Goal: Task Accomplishment & Management: Complete application form

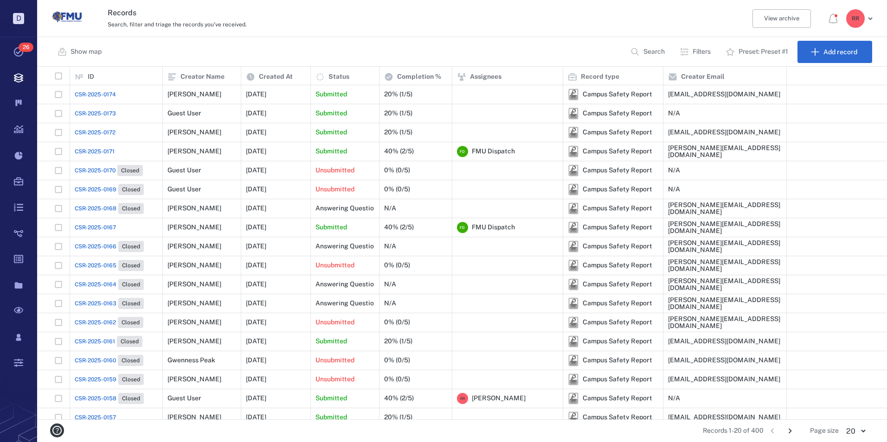
click at [101, 132] on span "CSR-2025-0172" at bounding box center [95, 132] width 41 height 8
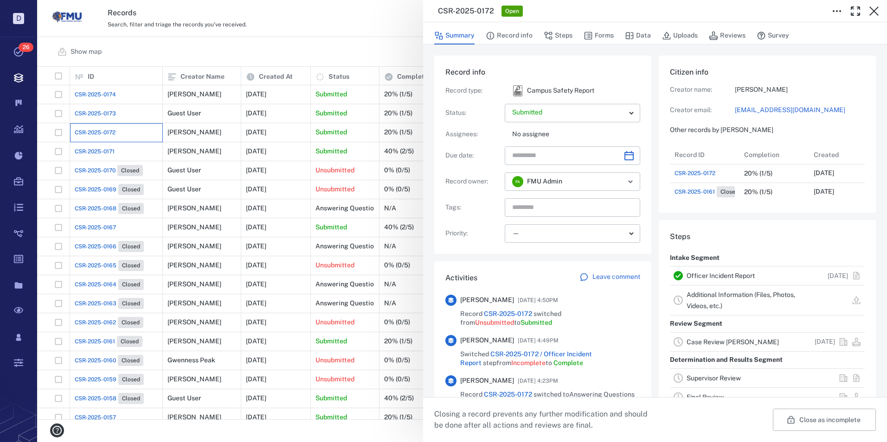
scroll to position [56, 184]
click at [701, 280] on link "Officer Incident Report" at bounding box center [720, 275] width 68 height 7
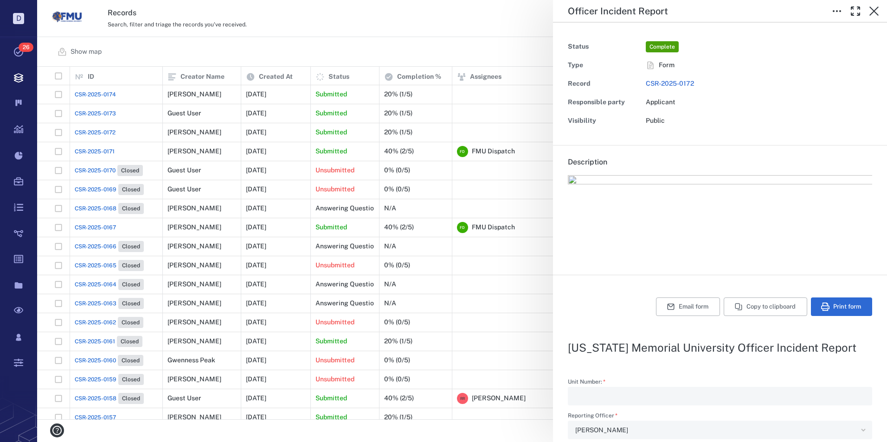
type input "**********"
click at [534, 341] on div "**********" at bounding box center [462, 221] width 850 height 442
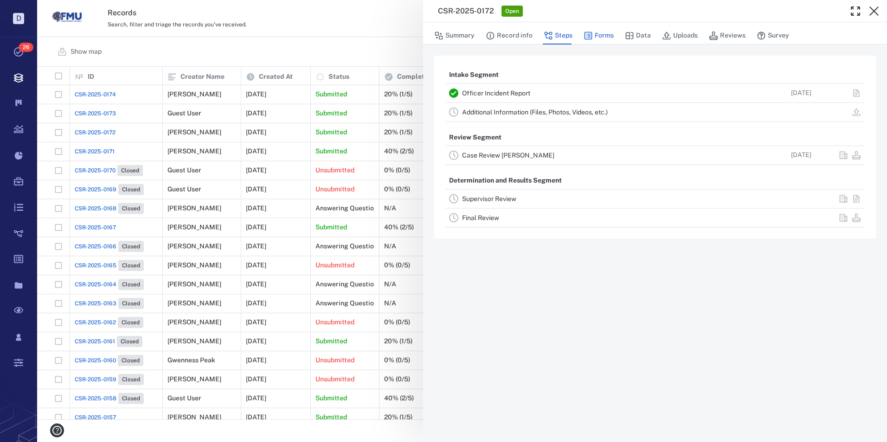
click at [598, 32] on button "Forms" at bounding box center [598, 36] width 30 height 18
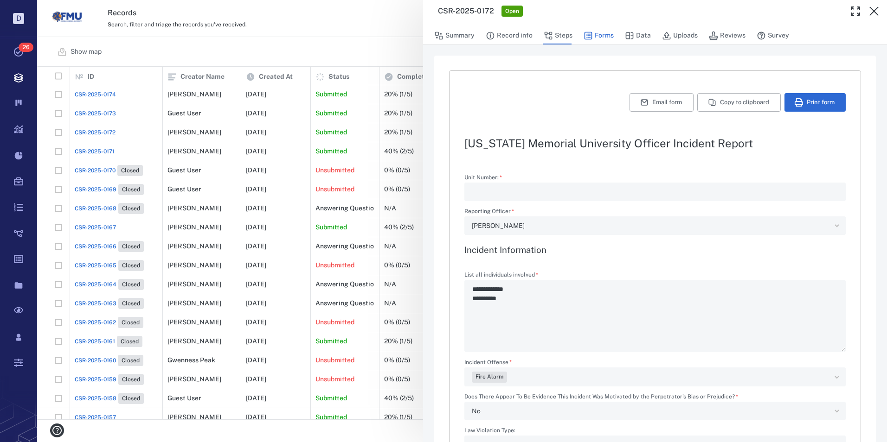
type textarea "*"
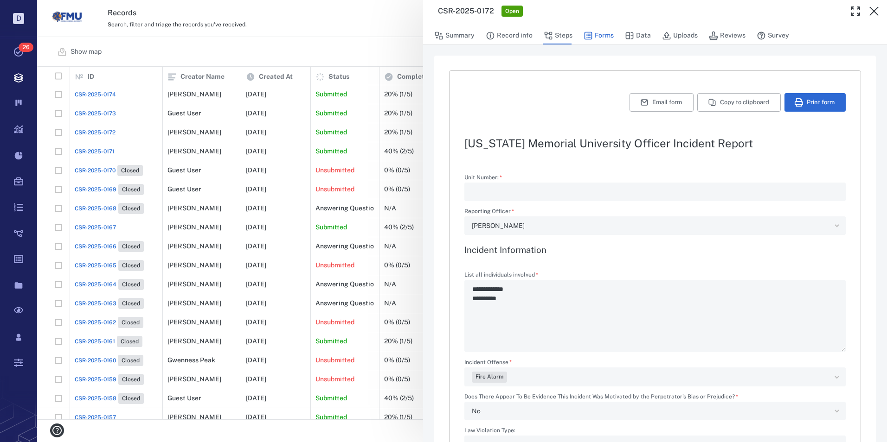
type textarea "*"
type input "**********"
type textarea "*"
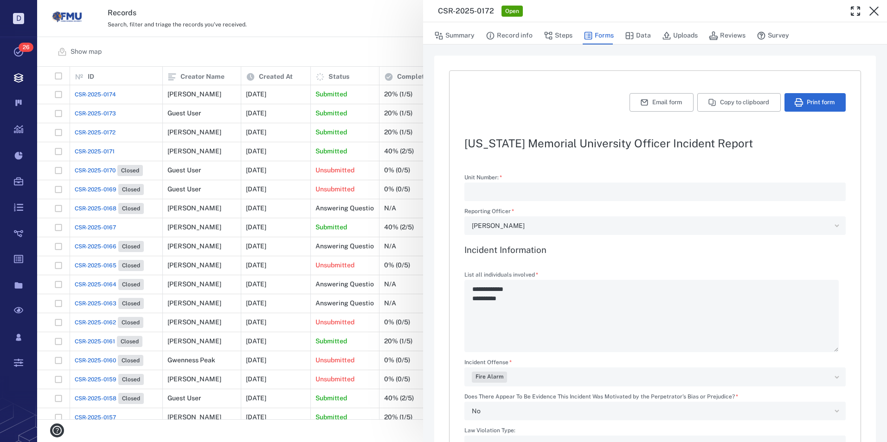
type textarea "*"
click at [649, 101] on button "Email form" at bounding box center [661, 102] width 64 height 19
type textarea "*"
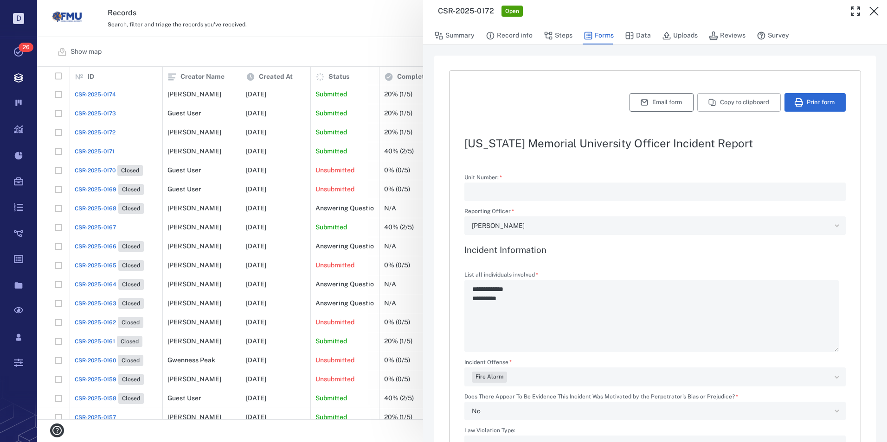
type textarea "*"
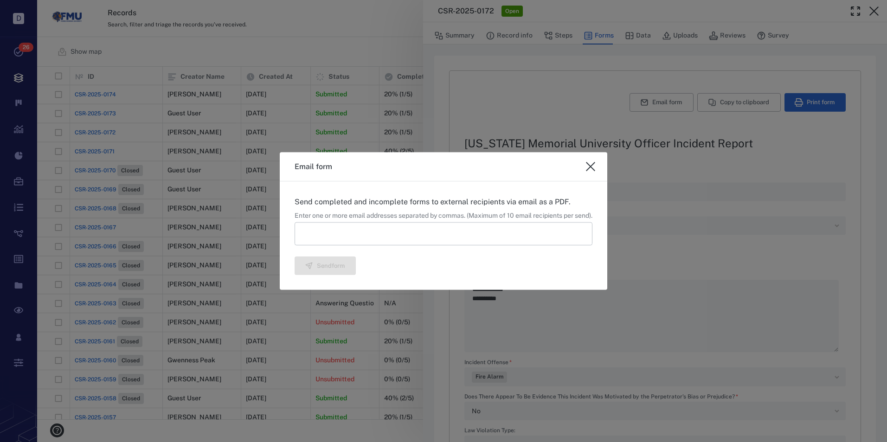
click at [346, 321] on div at bounding box center [443, 221] width 887 height 442
type textarea "*"
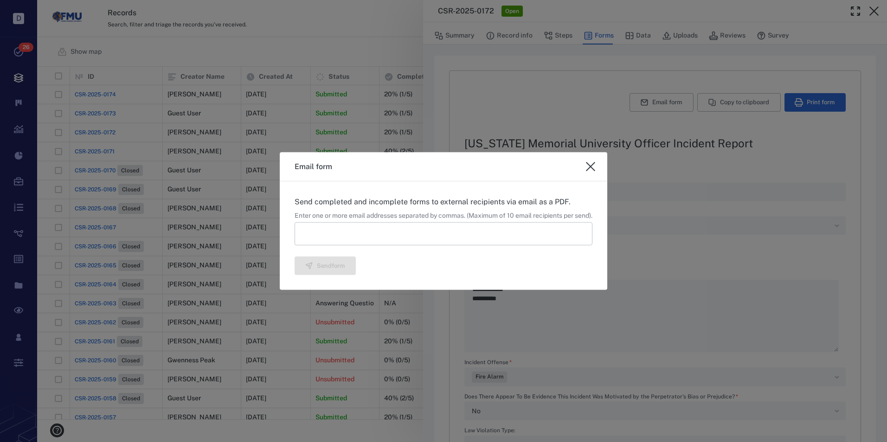
type textarea "*"
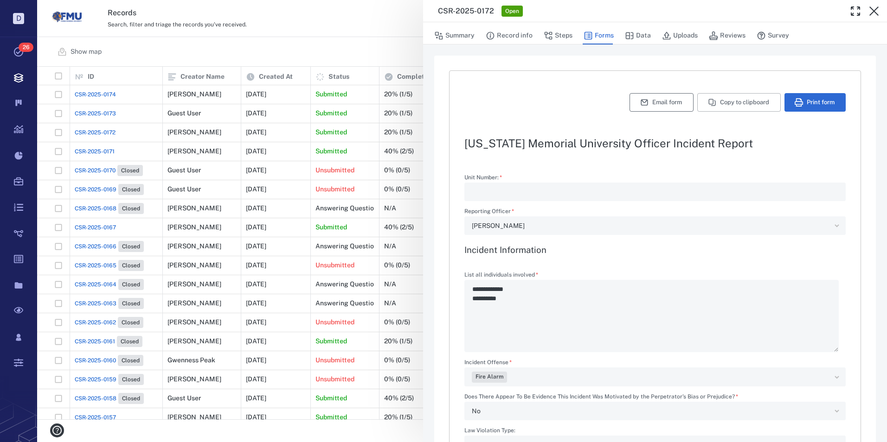
click at [654, 103] on button "Email form" at bounding box center [661, 102] width 64 height 19
type textarea "*"
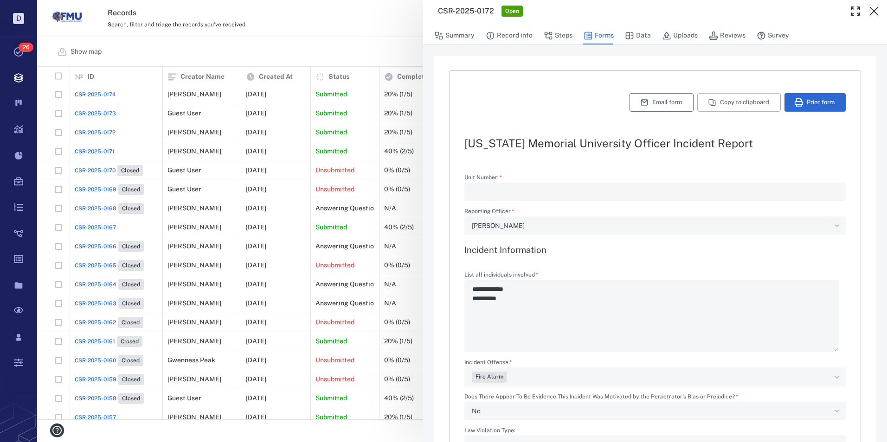
type textarea "*"
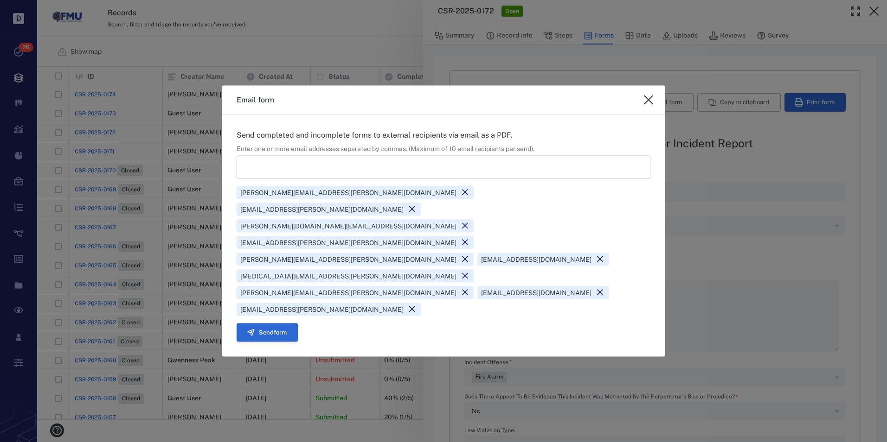
click at [277, 323] on button "Send form" at bounding box center [267, 332] width 61 height 19
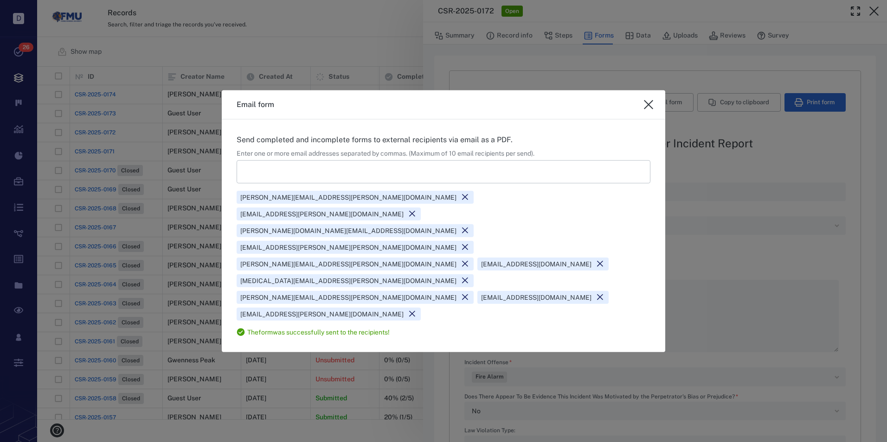
click at [649, 109] on icon "close" at bounding box center [648, 104] width 9 height 9
type textarea "*"
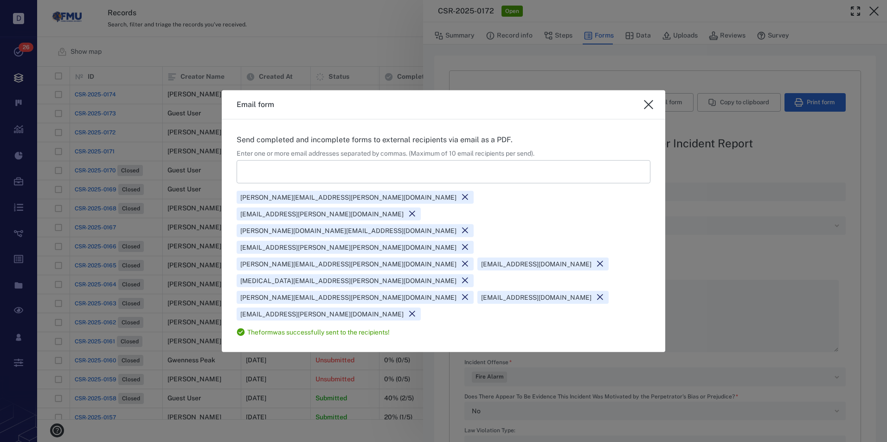
type textarea "*"
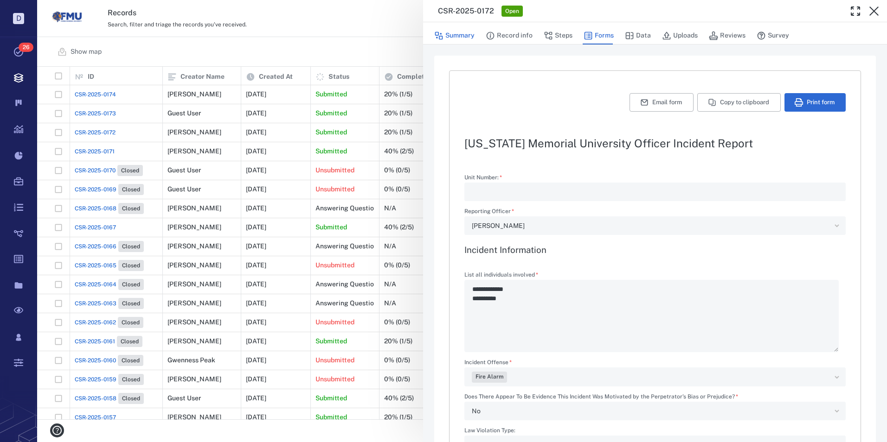
click at [466, 36] on button "Summary" at bounding box center [454, 36] width 40 height 18
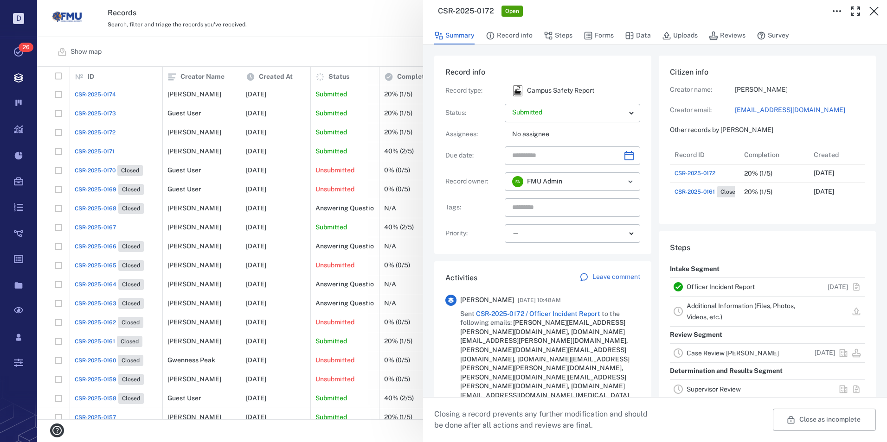
scroll to position [56, 184]
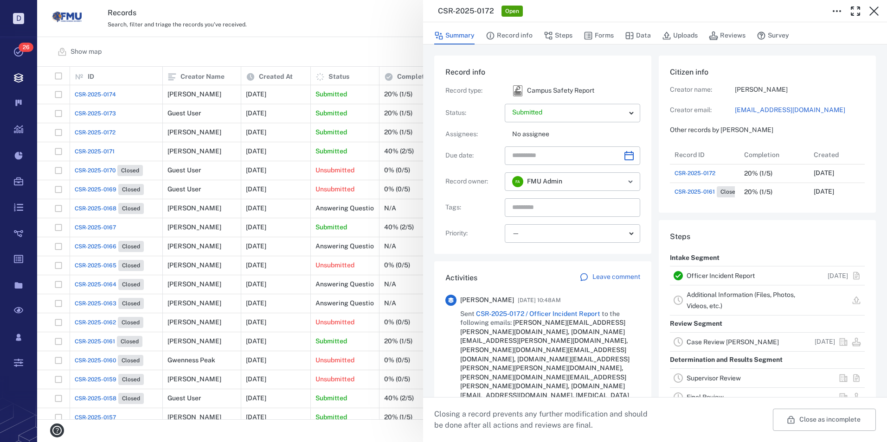
click at [712, 346] on link "Case Review [PERSON_NAME]" at bounding box center [732, 342] width 92 height 7
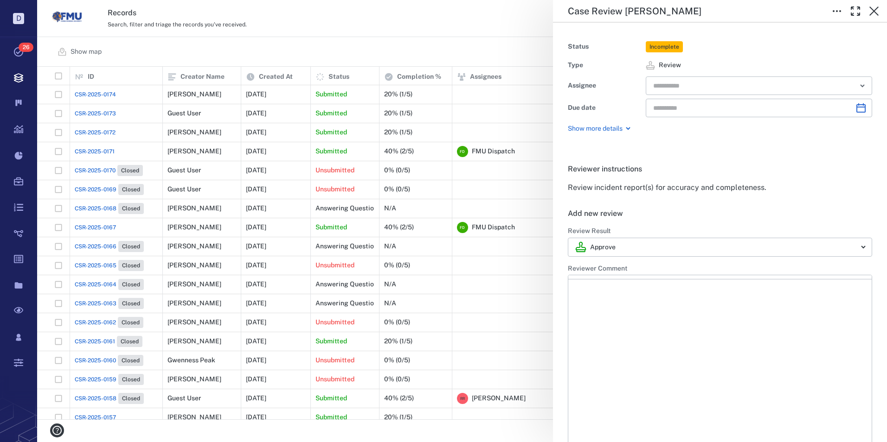
type input "**********"
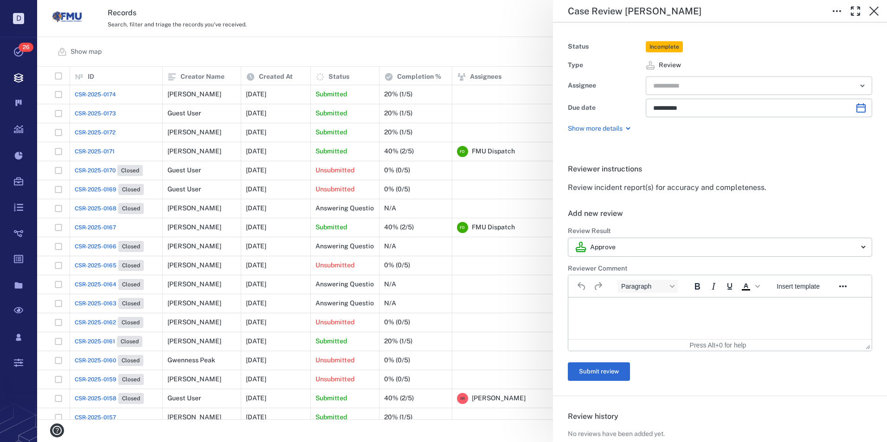
click at [688, 87] on input "text" at bounding box center [748, 85] width 192 height 13
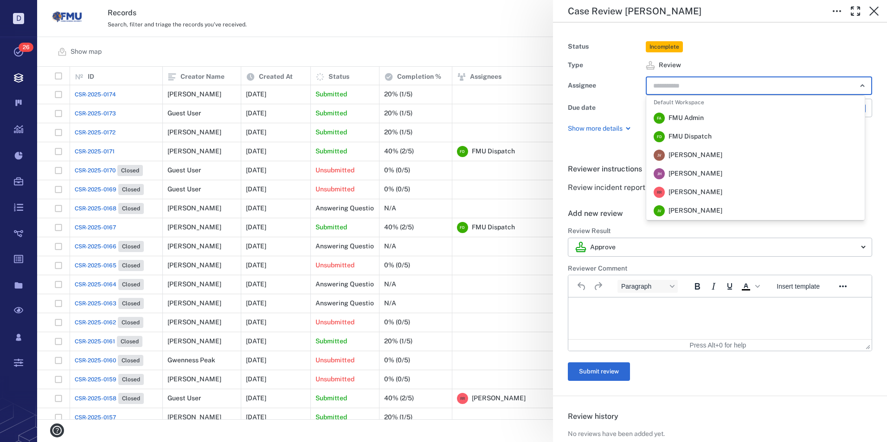
click at [693, 191] on span "[PERSON_NAME]" at bounding box center [695, 192] width 54 height 9
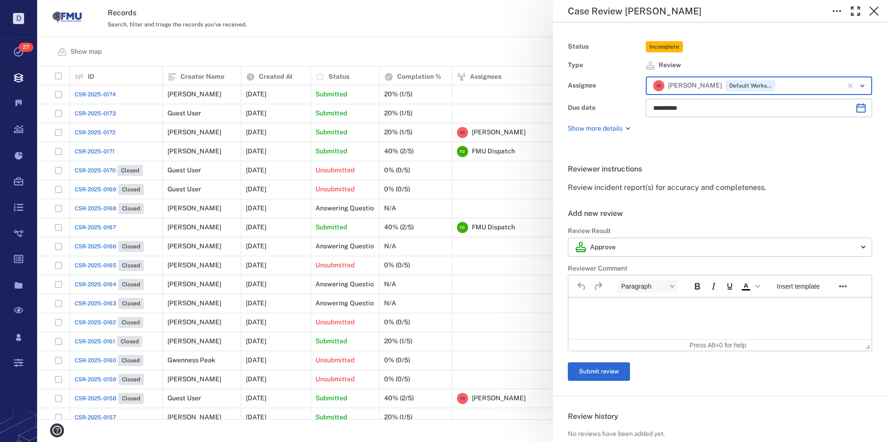
click at [587, 303] on html at bounding box center [719, 309] width 303 height 23
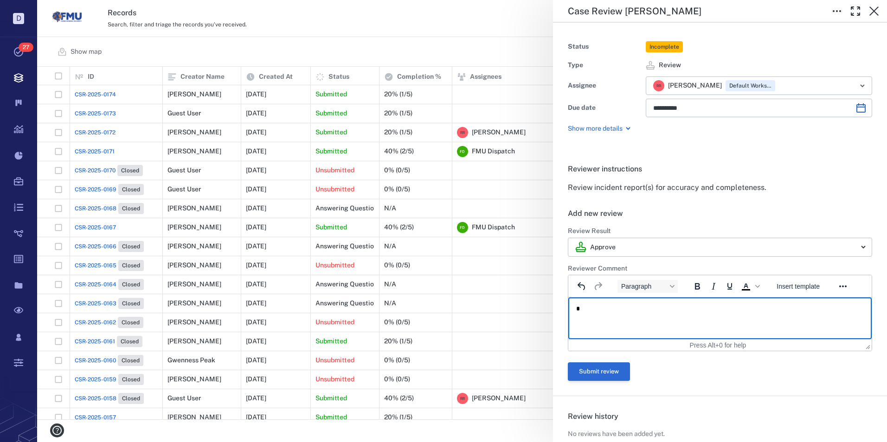
click at [614, 371] on button "Submit review" at bounding box center [599, 372] width 62 height 19
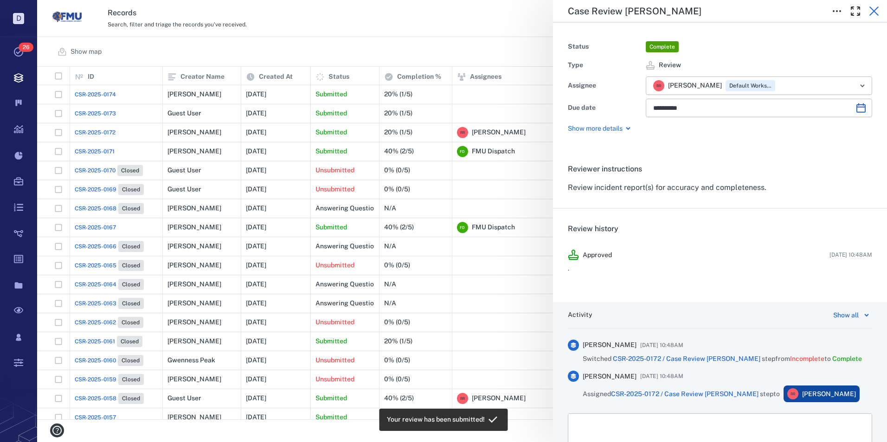
click at [872, 11] on icon "button" at bounding box center [873, 11] width 11 height 11
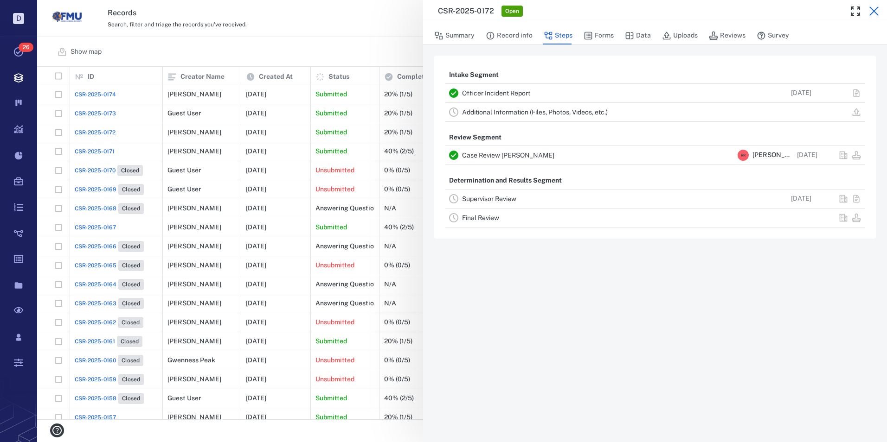
click at [873, 12] on icon "button" at bounding box center [873, 10] width 9 height 9
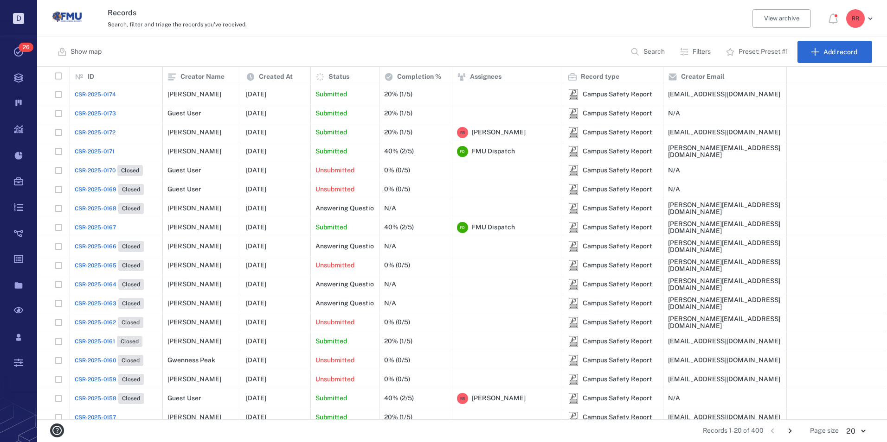
click at [99, 110] on span "CSR-2025-0173" at bounding box center [95, 113] width 41 height 8
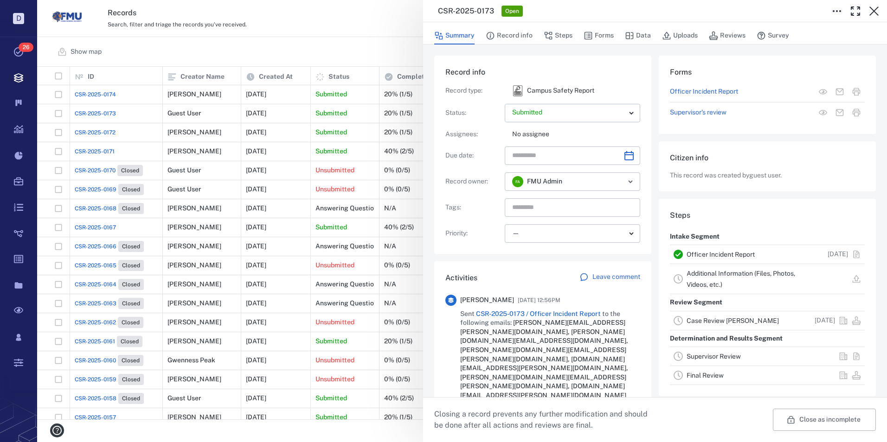
click at [709, 253] on link "Officer Incident Report" at bounding box center [720, 254] width 68 height 7
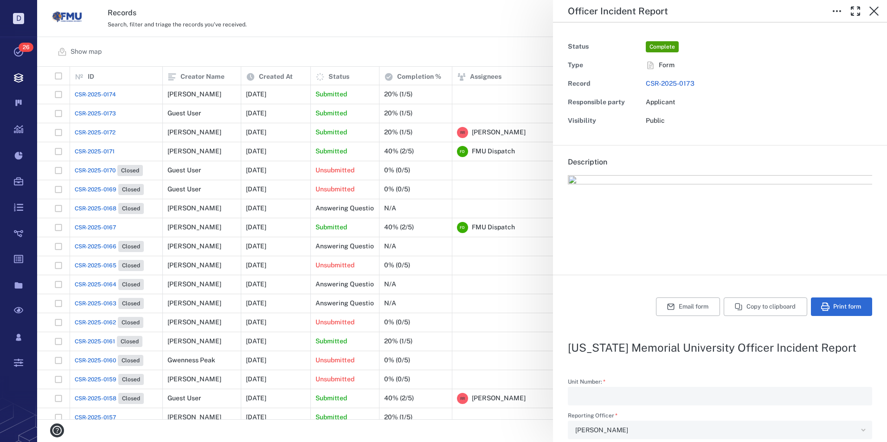
type input "**********"
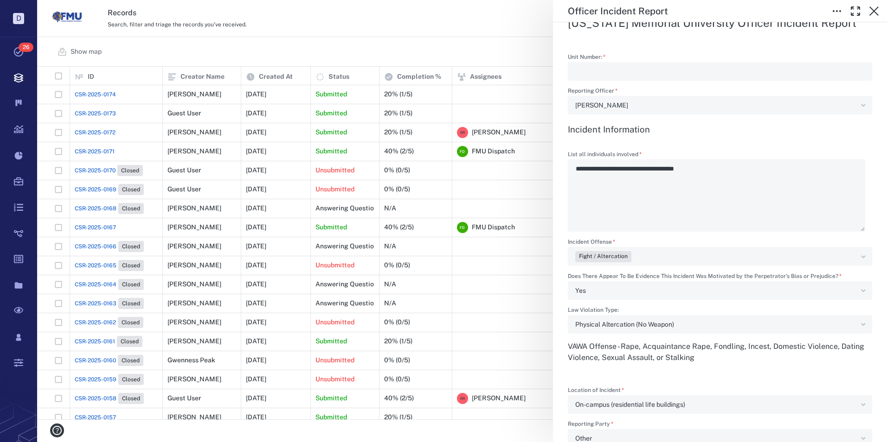
scroll to position [325, 0]
click at [874, 12] on icon "button" at bounding box center [873, 10] width 9 height 9
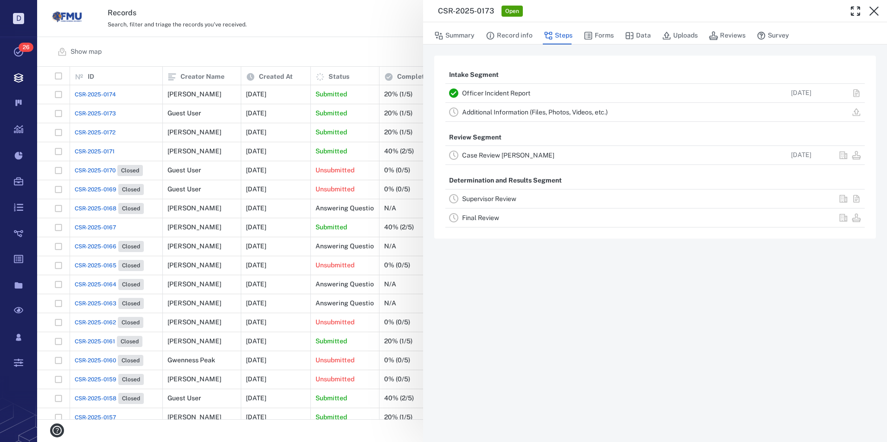
click at [483, 153] on link "Case Review [PERSON_NAME]" at bounding box center [508, 155] width 92 height 7
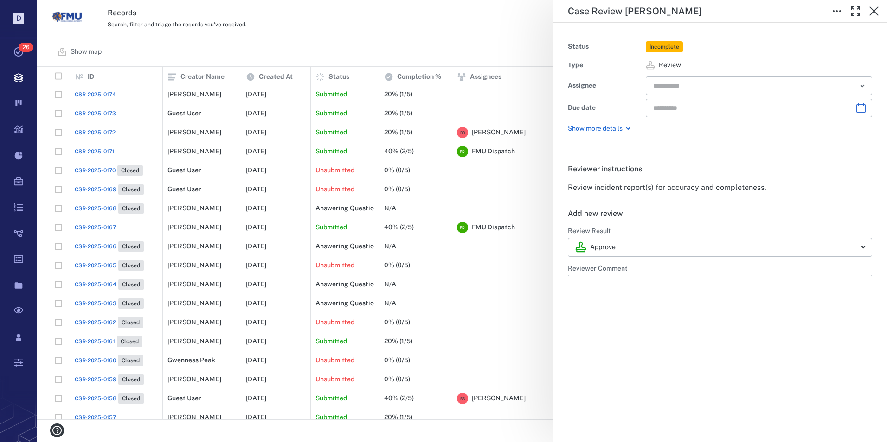
type input "**********"
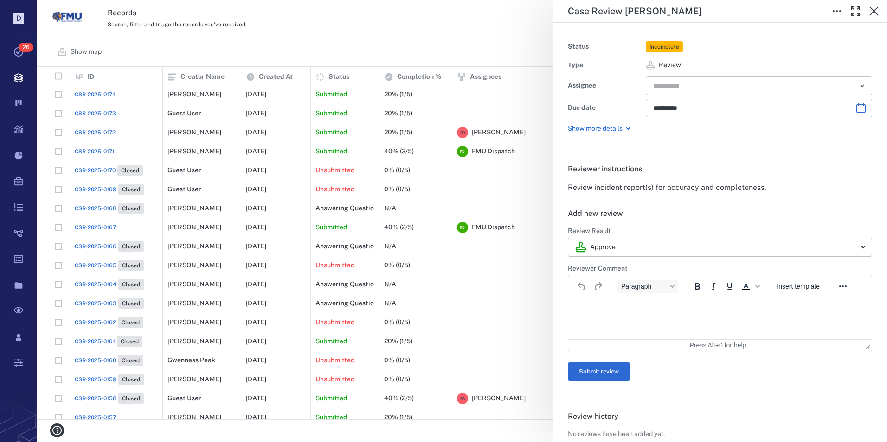
click at [756, 83] on input "text" at bounding box center [748, 85] width 192 height 13
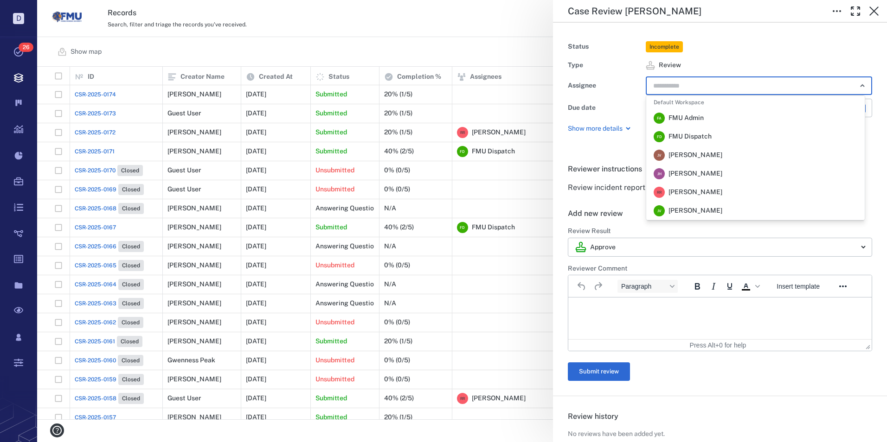
click at [702, 135] on span "FMU Dispatch" at bounding box center [689, 136] width 43 height 9
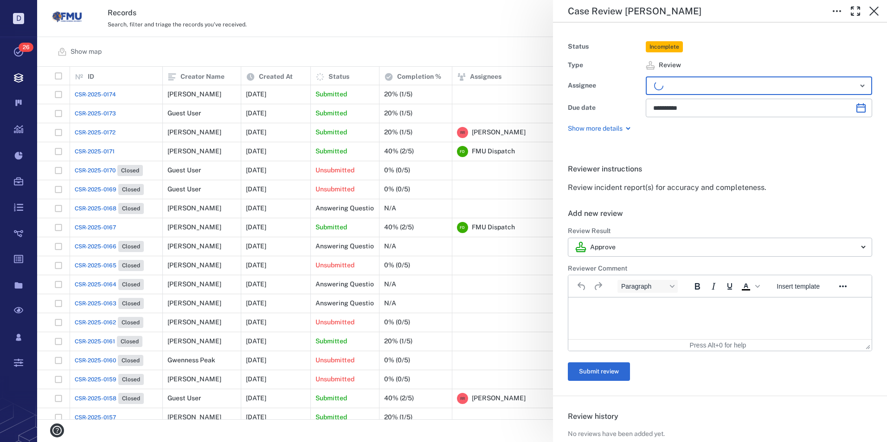
click at [595, 314] on html at bounding box center [719, 309] width 303 height 23
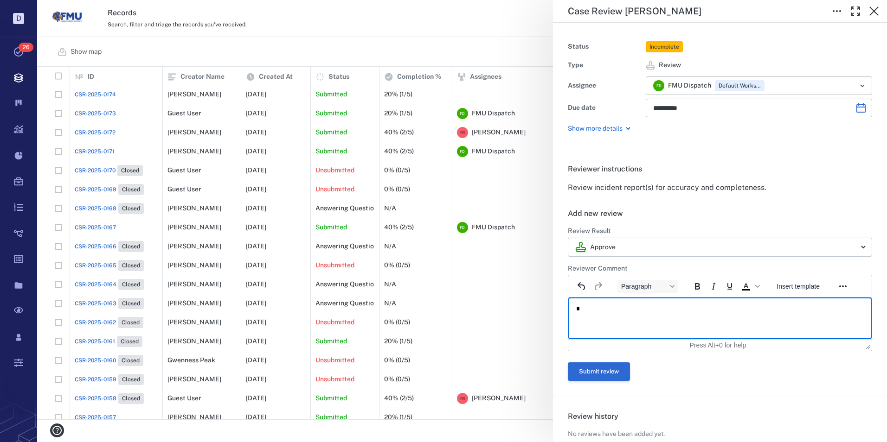
click at [596, 372] on button "Submit review" at bounding box center [599, 372] width 62 height 19
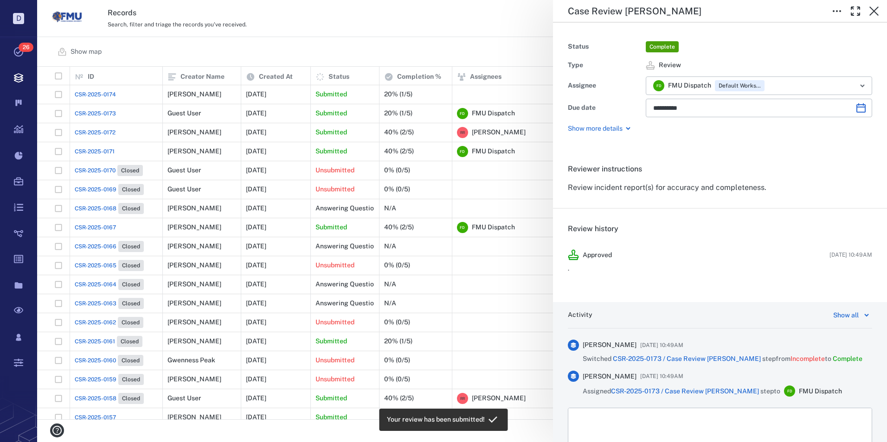
click at [96, 94] on div "**********" at bounding box center [462, 221] width 850 height 442
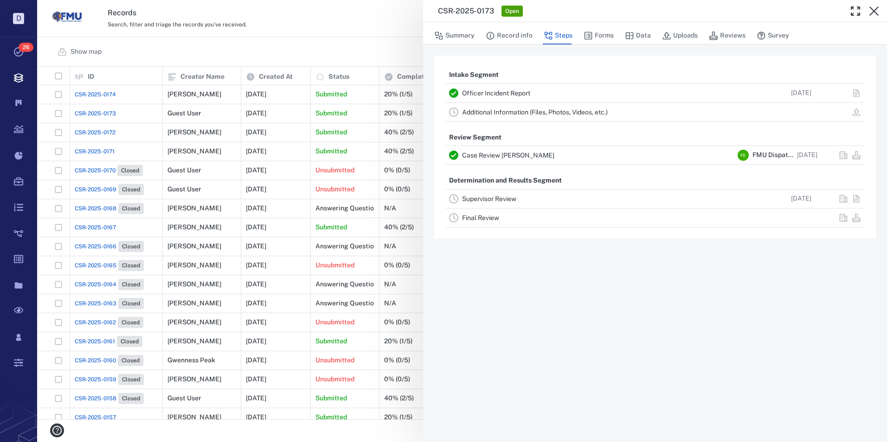
click at [104, 91] on div "CSR-2025-0173 Open Summary Record info Steps Forms Data Uploads Reviews Survey …" at bounding box center [462, 221] width 850 height 442
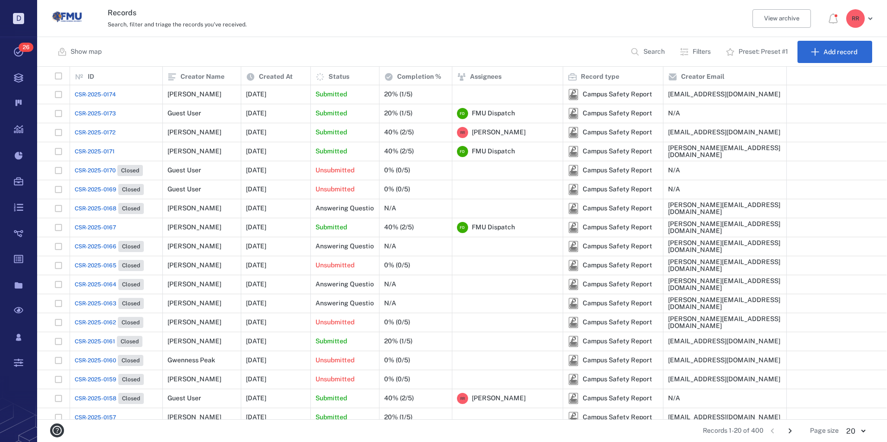
click at [104, 91] on span "CSR-2025-0174" at bounding box center [95, 94] width 41 height 8
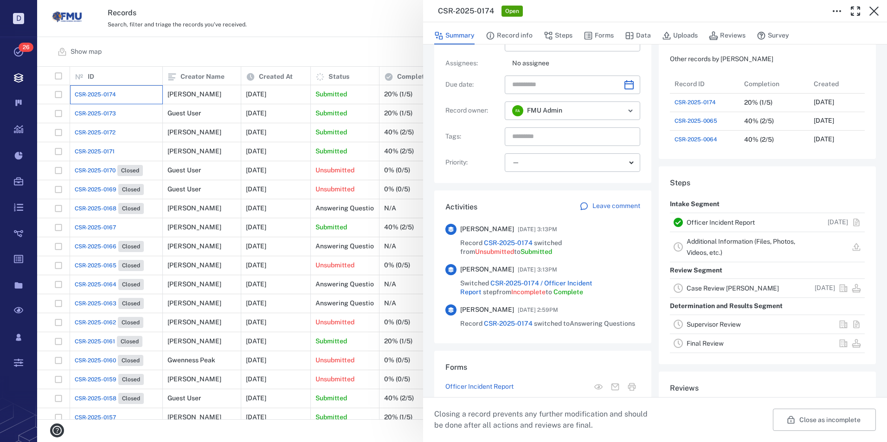
scroll to position [93, 0]
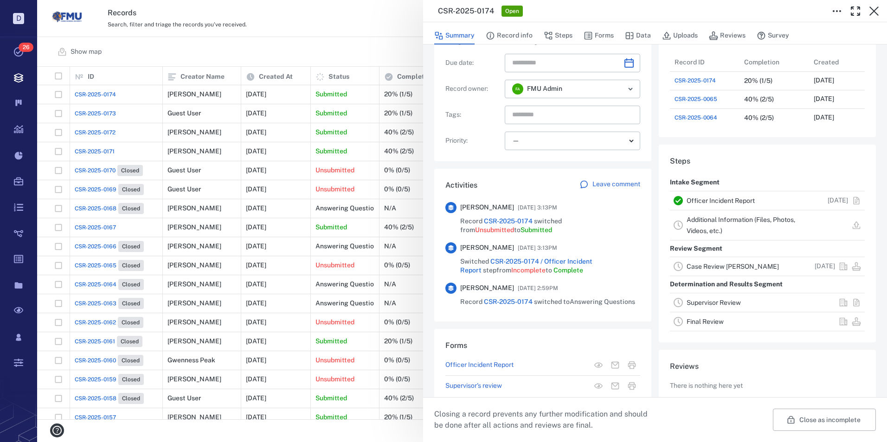
click at [712, 198] on link "Officer Incident Report" at bounding box center [720, 200] width 68 height 7
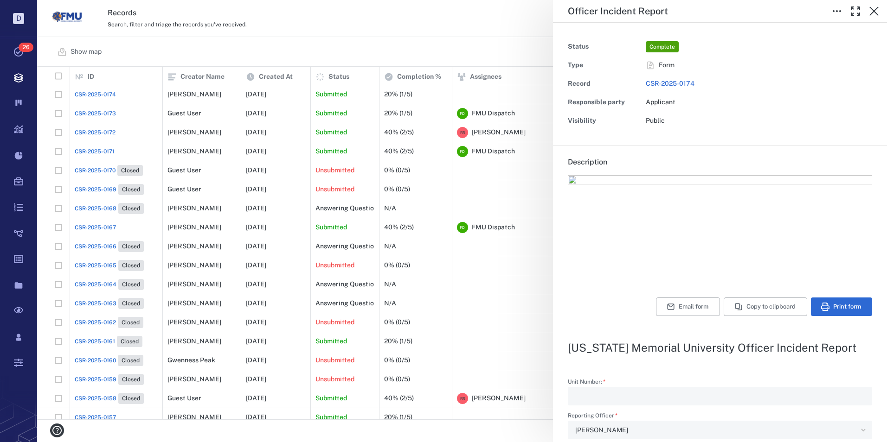
type input "**********"
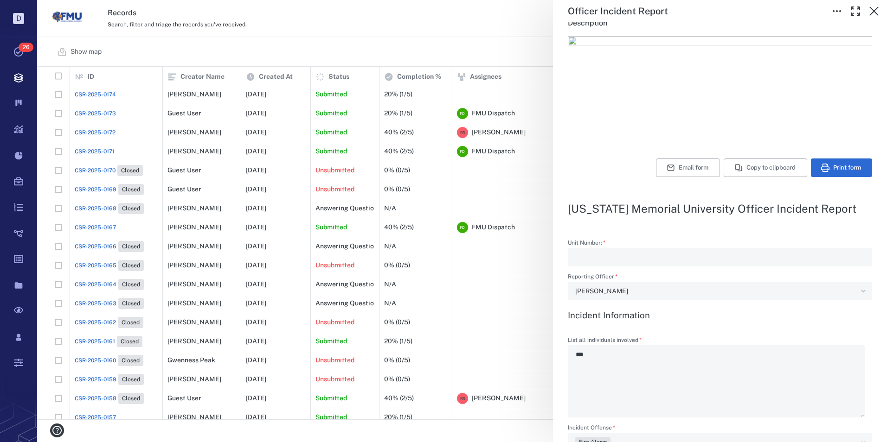
scroll to position [93, 0]
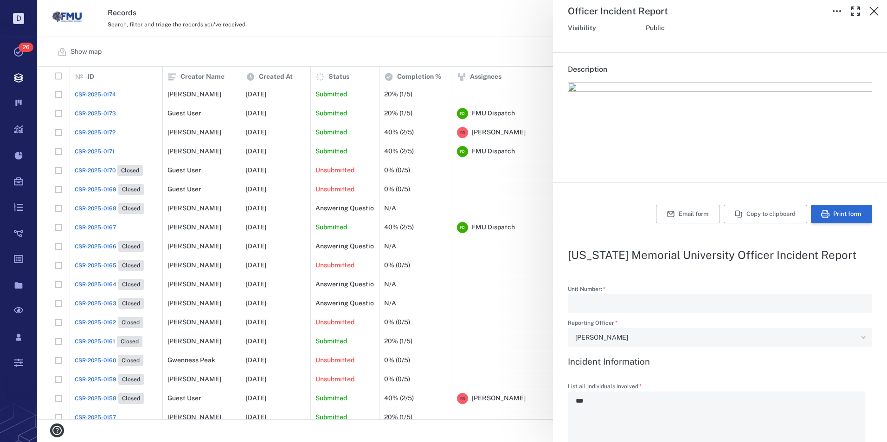
click at [836, 217] on button "Print form" at bounding box center [841, 214] width 61 height 19
click at [872, 8] on icon "button" at bounding box center [873, 11] width 11 height 11
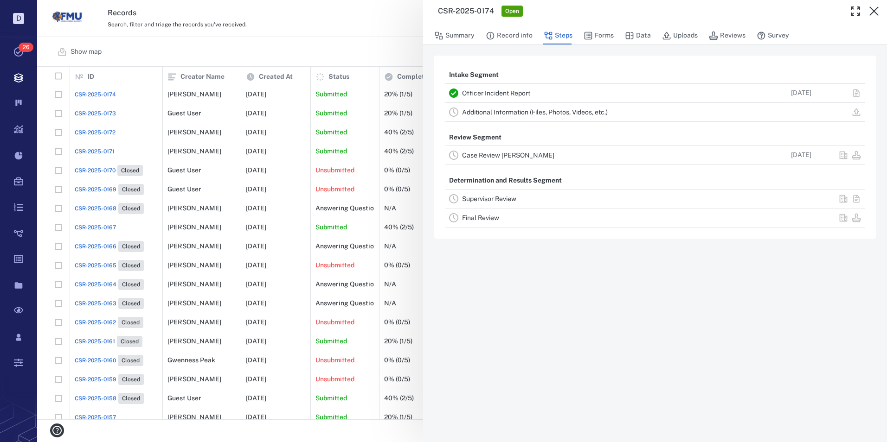
click at [499, 156] on link "Case Review [PERSON_NAME]" at bounding box center [508, 155] width 92 height 7
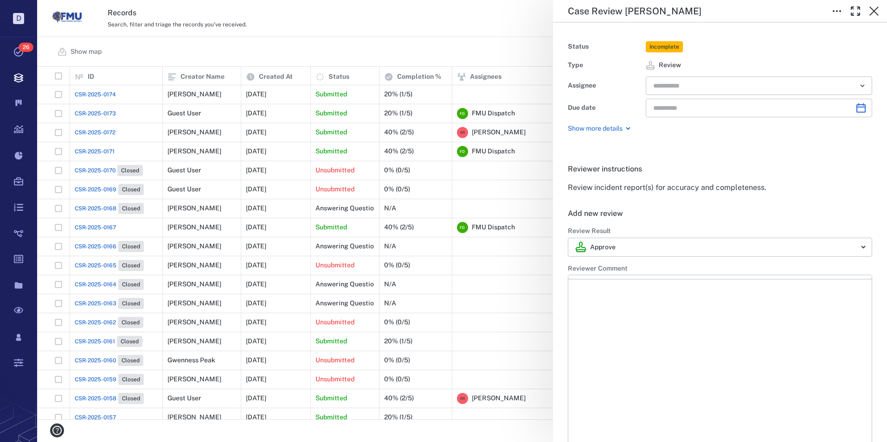
type input "**********"
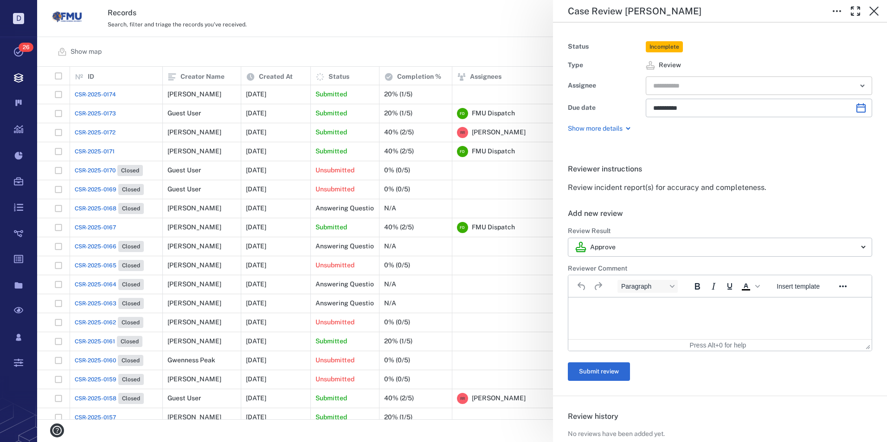
click at [682, 87] on input "text" at bounding box center [748, 85] width 192 height 13
click at [860, 85] on icon "Open" at bounding box center [862, 86] width 4 height 2
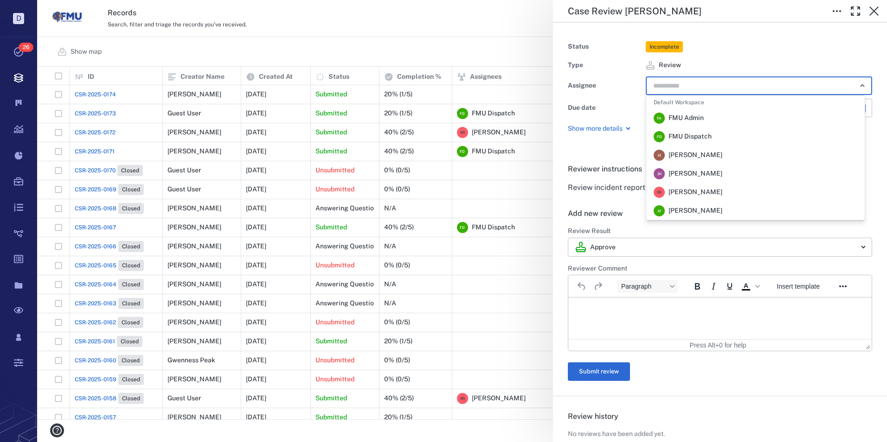
click at [686, 134] on span "FMU Dispatch" at bounding box center [689, 136] width 43 height 9
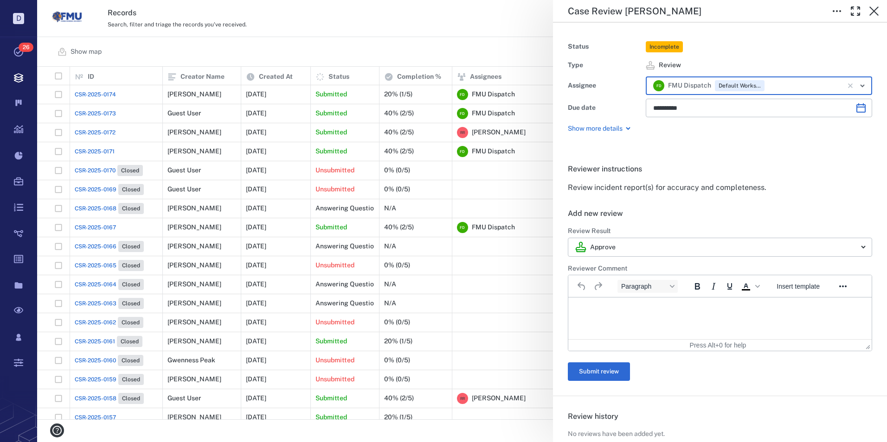
click at [580, 308] on p "Rich Text Area. Press ALT-0 for help." at bounding box center [720, 309] width 288 height 8
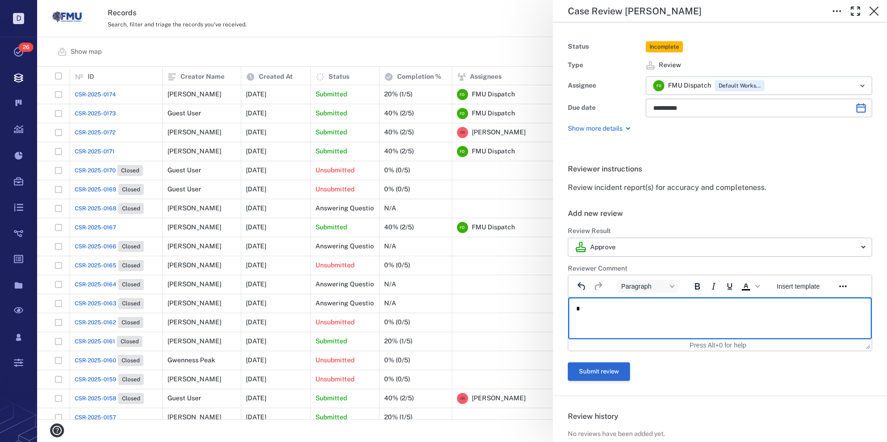
click at [616, 372] on button "Submit review" at bounding box center [599, 372] width 62 height 19
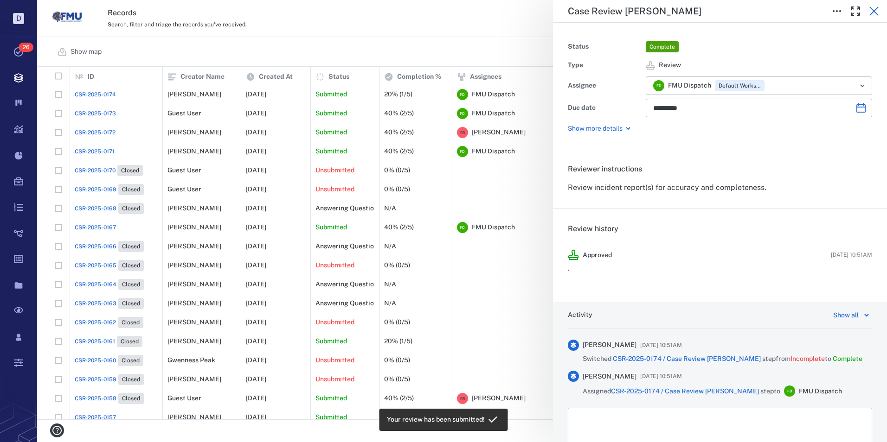
click at [871, 6] on icon "button" at bounding box center [873, 11] width 11 height 11
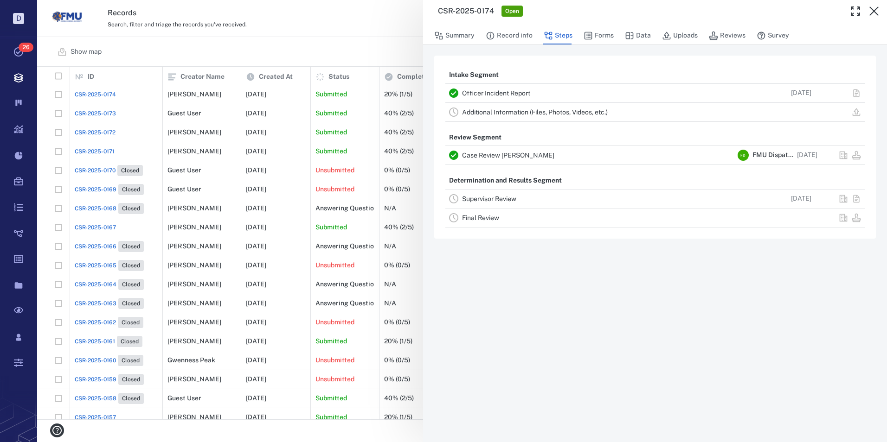
drag, startPoint x: 876, startPoint y: 10, endPoint x: 698, endPoint y: 99, distance: 198.5
click at [876, 10] on icon "button" at bounding box center [873, 11] width 11 height 11
